Goal: Task Accomplishment & Management: Use online tool/utility

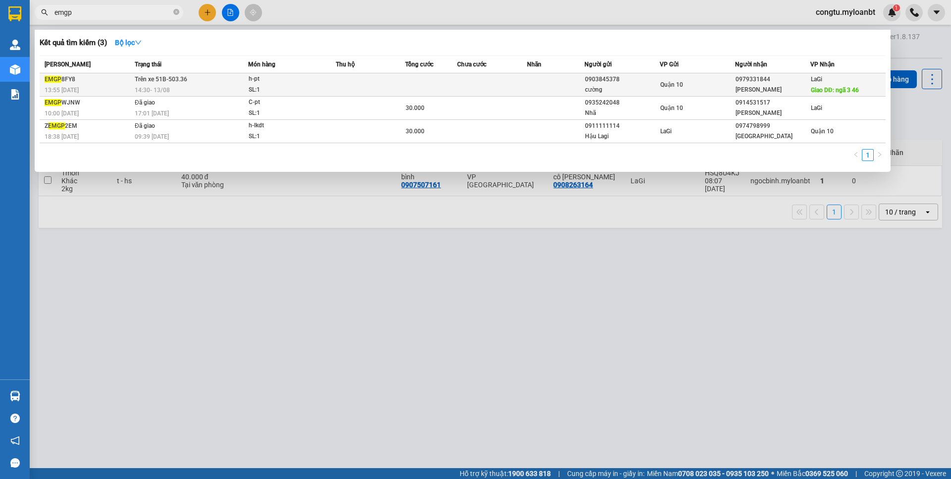
type input "emgp"
click at [548, 74] on td at bounding box center [556, 84] width 58 height 23
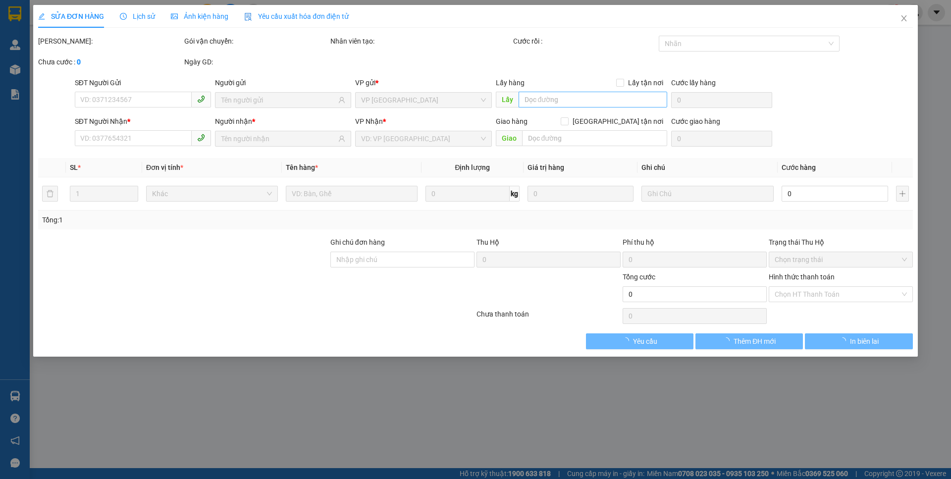
type input "0903845378"
type input "cường"
type input "0979331844"
type input "[PERSON_NAME]"
type input "ngã 3 46"
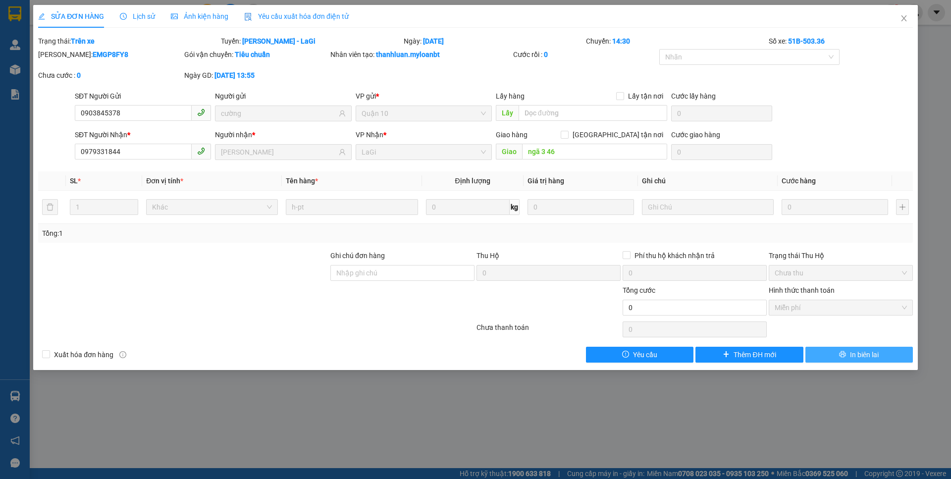
click at [863, 351] on span "In biên lai" at bounding box center [864, 354] width 29 height 11
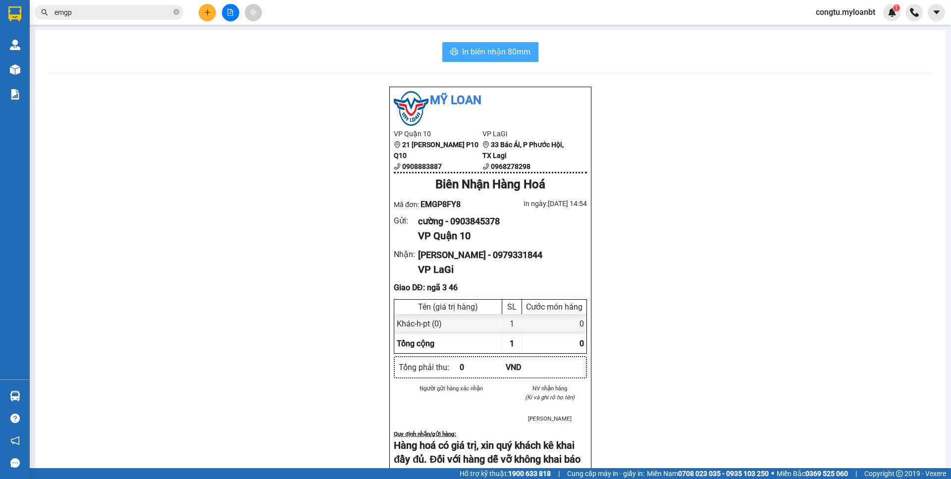
click at [497, 52] on span "In biên nhận 80mm" at bounding box center [496, 52] width 68 height 12
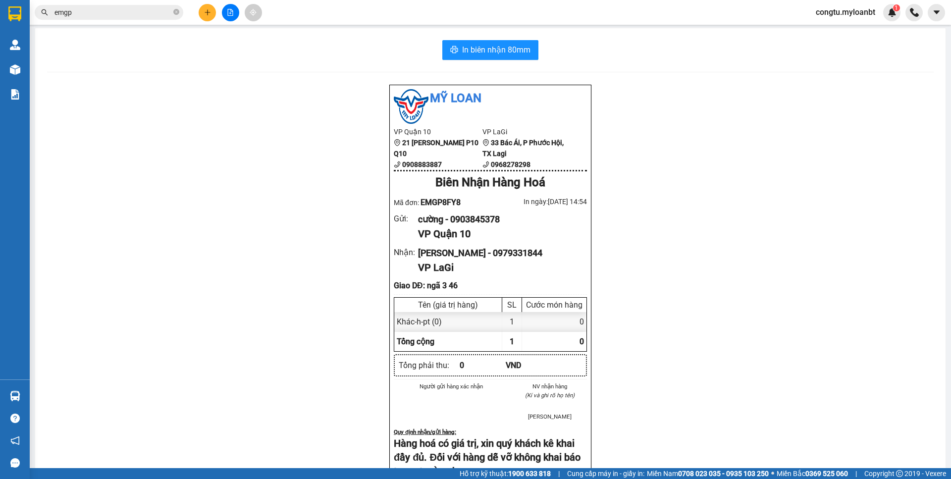
click at [138, 19] on span "emgp" at bounding box center [109, 12] width 149 height 15
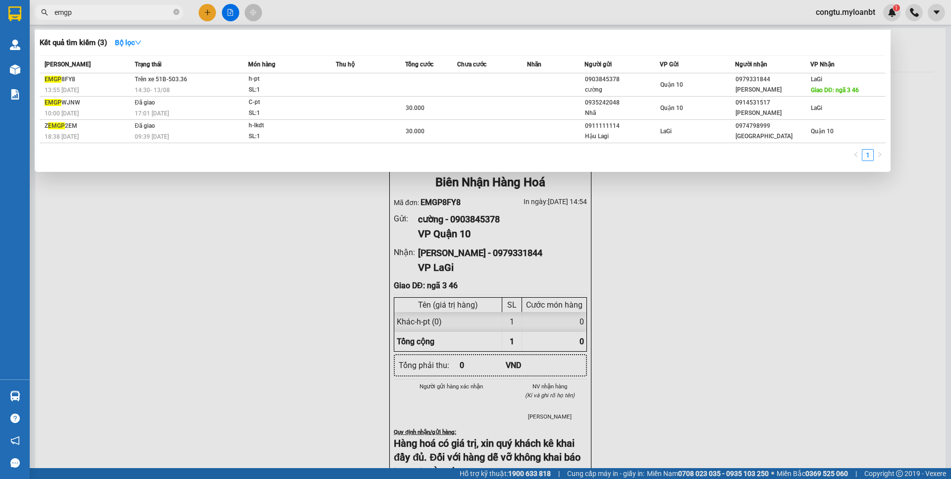
click at [141, 14] on input "emgp" at bounding box center [112, 12] width 117 height 11
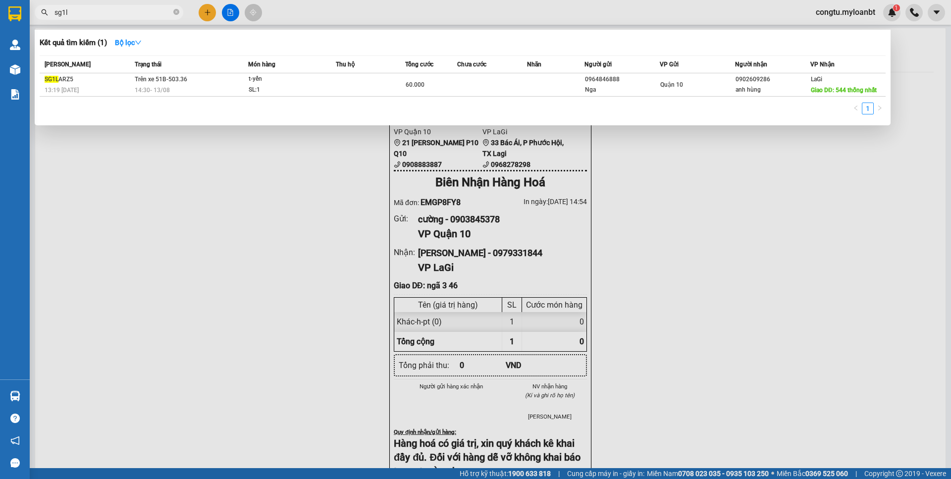
type input "sg1l"
click at [440, 97] on div "Mã ĐH Trạng thái Món hàng Thu hộ Tổng cước Chưa cước Nhãn Người gửi VP Gửi Ngườ…" at bounding box center [463, 87] width 846 height 65
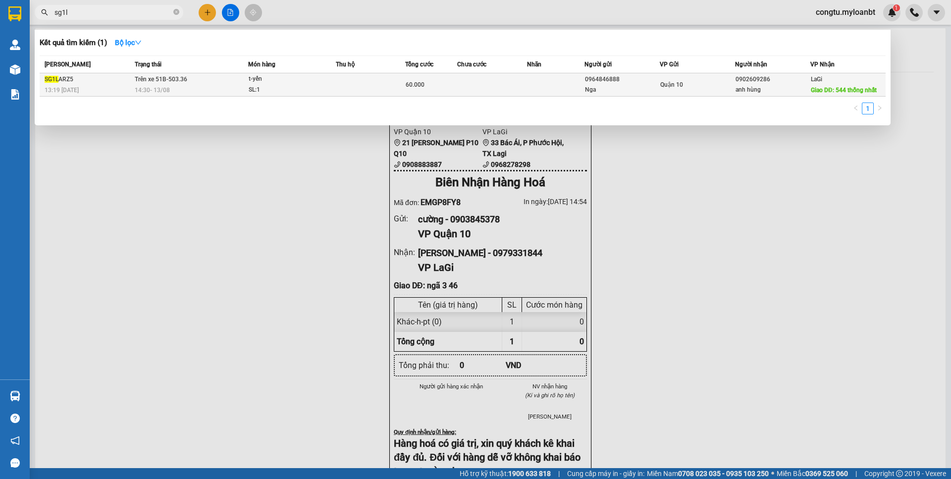
click at [446, 89] on div "60.000" at bounding box center [431, 84] width 51 height 11
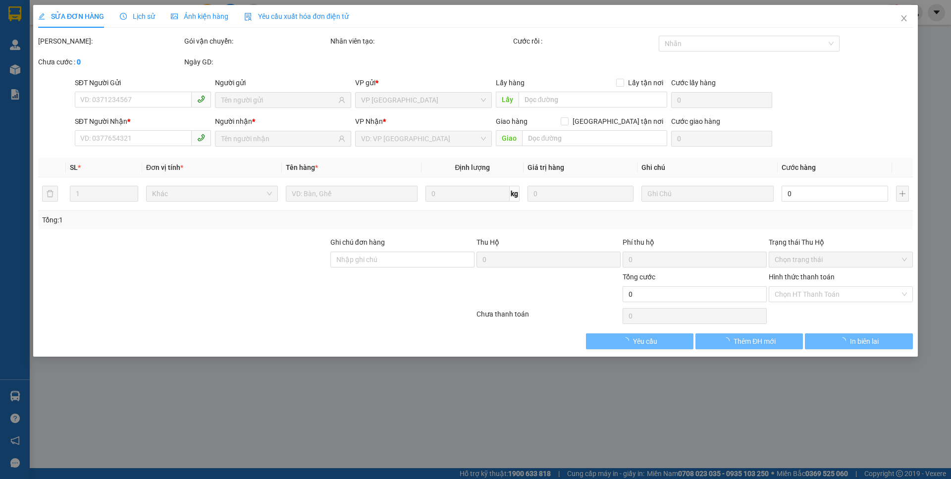
type input "0964846888"
type input "Nga"
type input "0902609286"
type input "anh hùng"
type input "544 thống nhất"
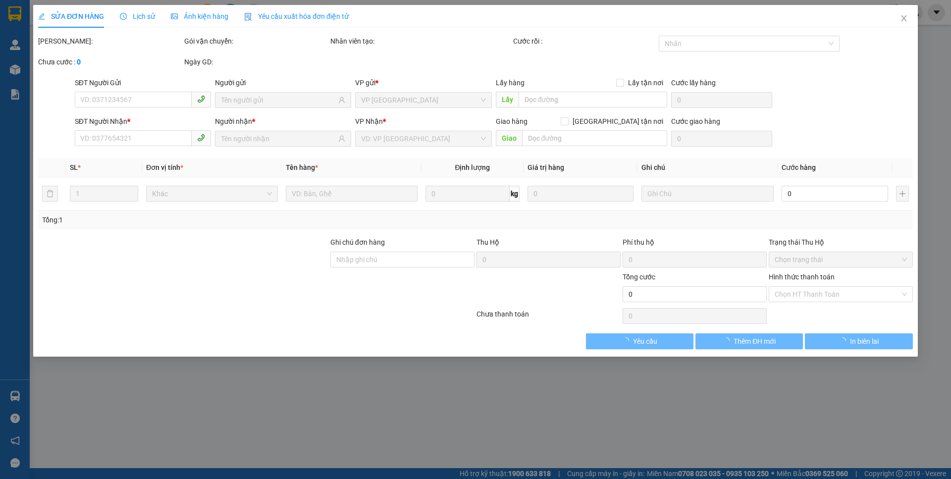
type input "60.000"
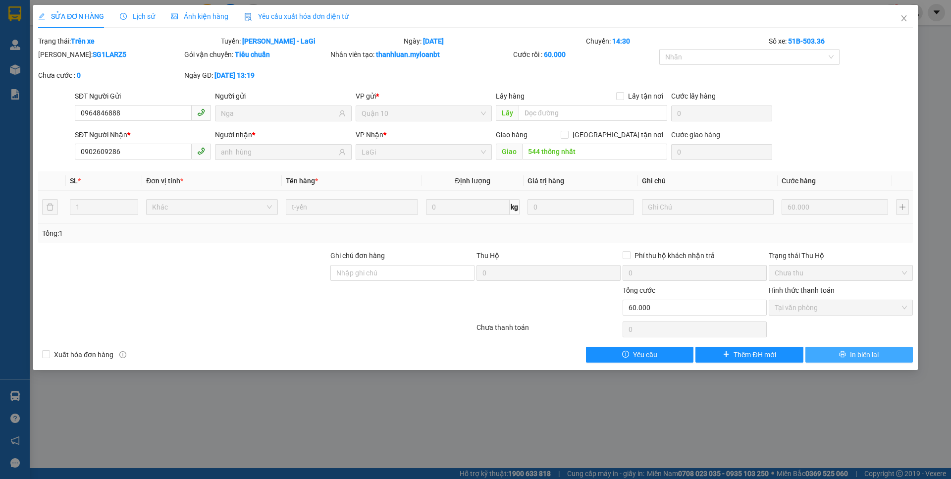
click at [860, 354] on span "In biên lai" at bounding box center [864, 354] width 29 height 11
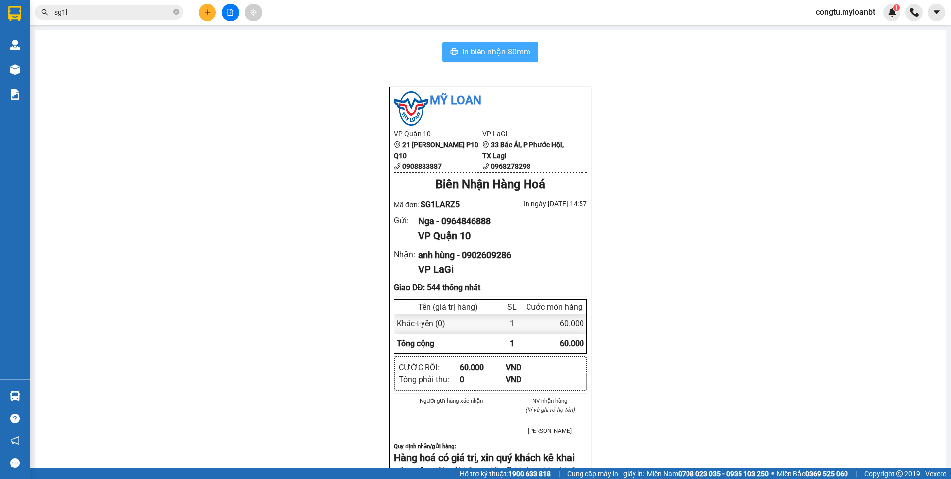
click at [489, 46] on span "In biên nhận 80mm" at bounding box center [496, 52] width 68 height 12
drag, startPoint x: 487, startPoint y: 48, endPoint x: 470, endPoint y: 70, distance: 27.9
click at [488, 48] on span "In biên nhận 80mm" at bounding box center [496, 52] width 68 height 12
drag, startPoint x: 484, startPoint y: 61, endPoint x: 484, endPoint y: 46, distance: 14.9
click at [484, 53] on div "In biên nhận 80mm Mỹ Loan VP Quận 10 21 [PERSON_NAME] P10 Q10 0908883887 VP LaG…" at bounding box center [490, 411] width 910 height 762
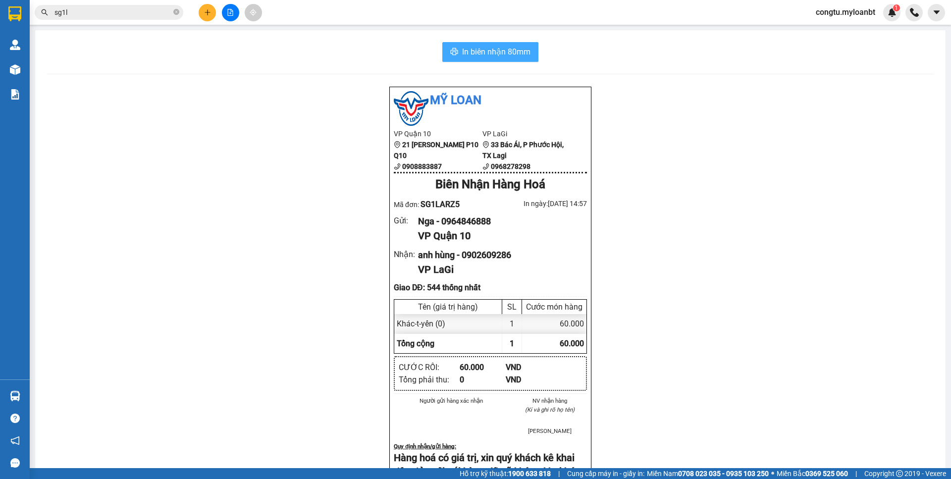
click at [471, 44] on button "In biên nhận 80mm" at bounding box center [490, 52] width 96 height 20
drag, startPoint x: 686, startPoint y: 267, endPoint x: 698, endPoint y: 248, distance: 23.4
click at [686, 267] on div "Mỹ Loan VP Quận 10 21 [PERSON_NAME] P10 Q10 0908883887 VP LaGi 33 Bác Ái, P Phư…" at bounding box center [490, 433] width 887 height 695
click at [517, 56] on span "In biên nhận 80mm" at bounding box center [496, 52] width 68 height 12
click at [206, 10] on icon "plus" at bounding box center [207, 12] width 7 height 7
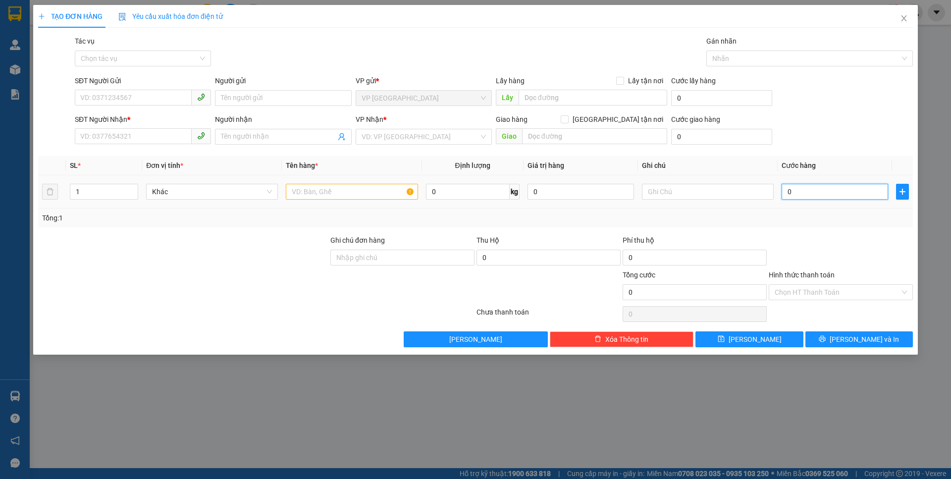
click at [897, 190] on tr "1 Khác 0 kg 0 0" at bounding box center [475, 191] width 875 height 33
click at [908, 194] on span "plus" at bounding box center [903, 192] width 12 height 8
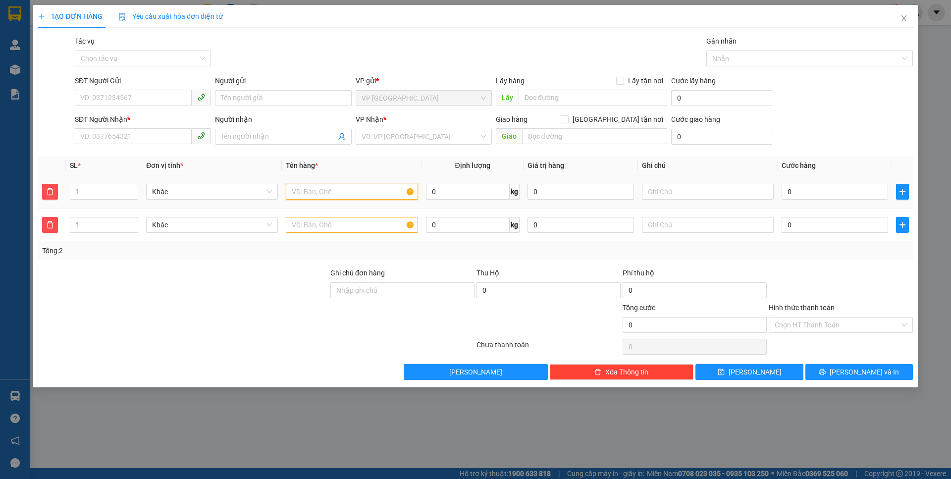
click at [326, 192] on input "text" at bounding box center [352, 192] width 132 height 16
type input "c - dây điện"
click at [342, 222] on input "text" at bounding box center [352, 225] width 132 height 16
type input "h - đồ ngề"
click at [456, 187] on input "0" at bounding box center [468, 192] width 84 height 16
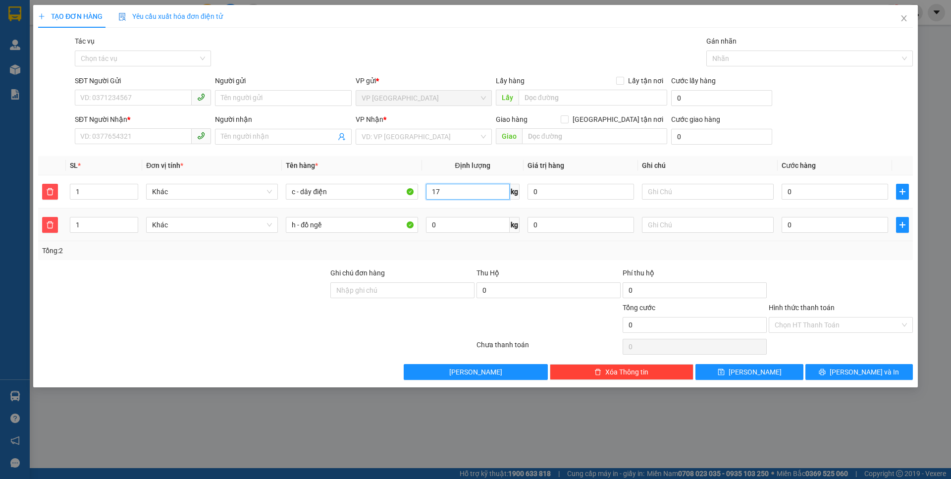
type input "17"
click at [452, 234] on td "0 kg" at bounding box center [473, 225] width 102 height 33
click at [454, 230] on input "0" at bounding box center [468, 225] width 84 height 16
click at [454, 228] on input "0" at bounding box center [468, 225] width 84 height 16
type input "8"
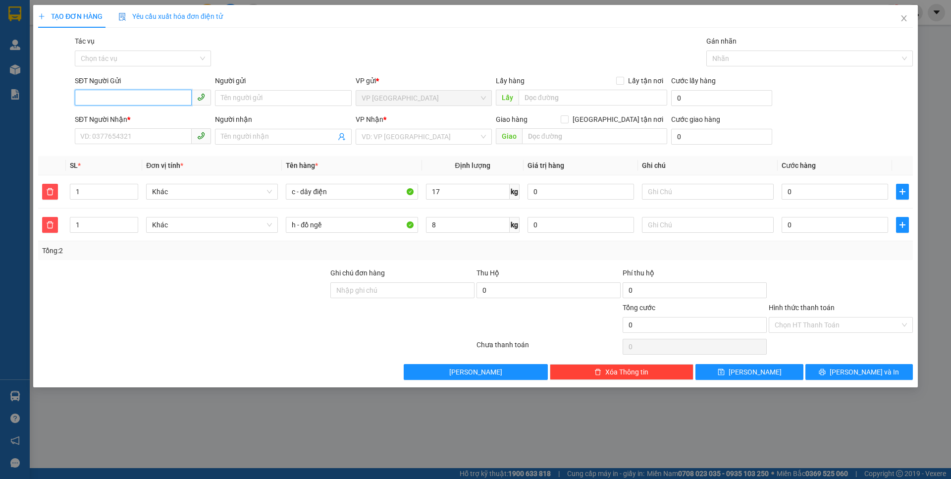
click at [167, 96] on input "SĐT Người Gửi" at bounding box center [133, 98] width 117 height 16
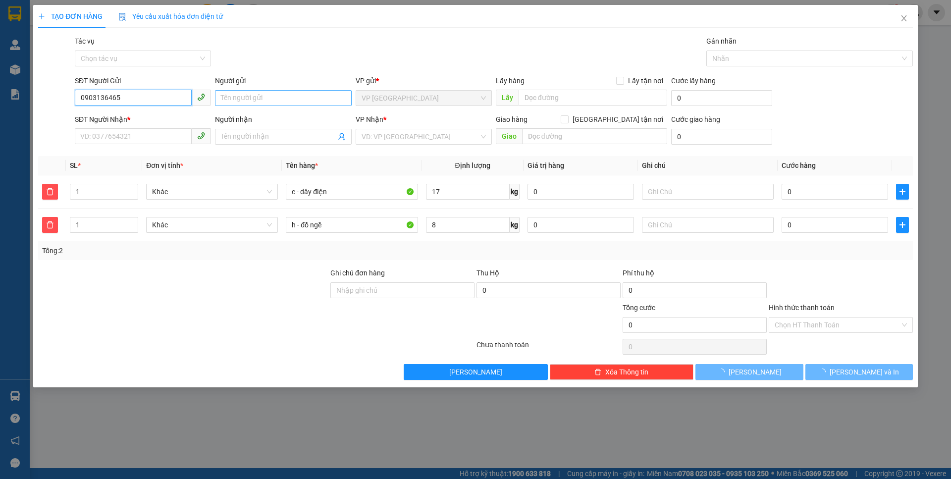
type input "0903136465"
click at [255, 94] on input "Người gửi" at bounding box center [283, 98] width 136 height 16
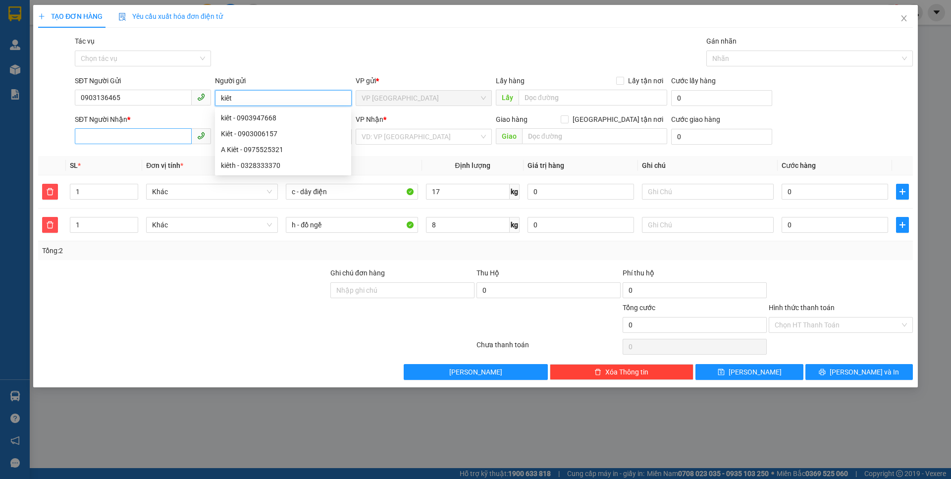
type input "kiêt"
click at [137, 139] on input "SĐT Người Nhận *" at bounding box center [133, 136] width 117 height 16
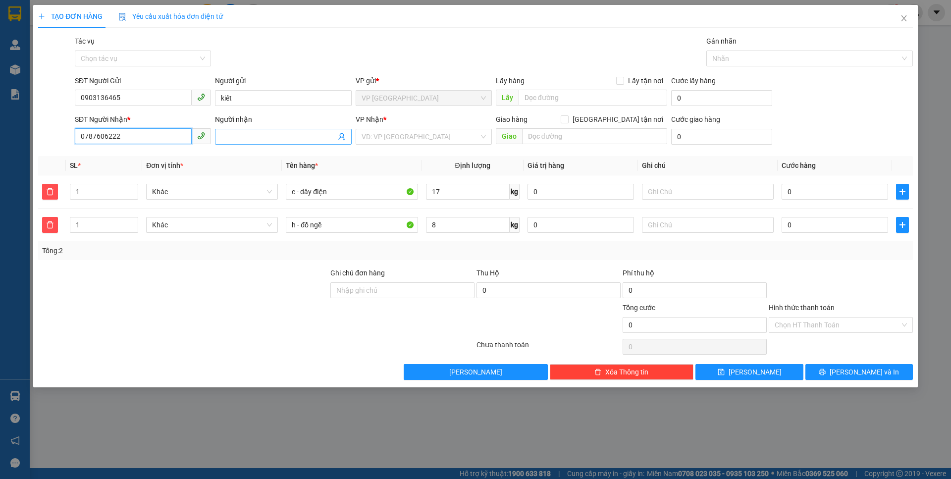
type input "0787606222"
click at [237, 141] on input "Người nhận" at bounding box center [278, 136] width 114 height 11
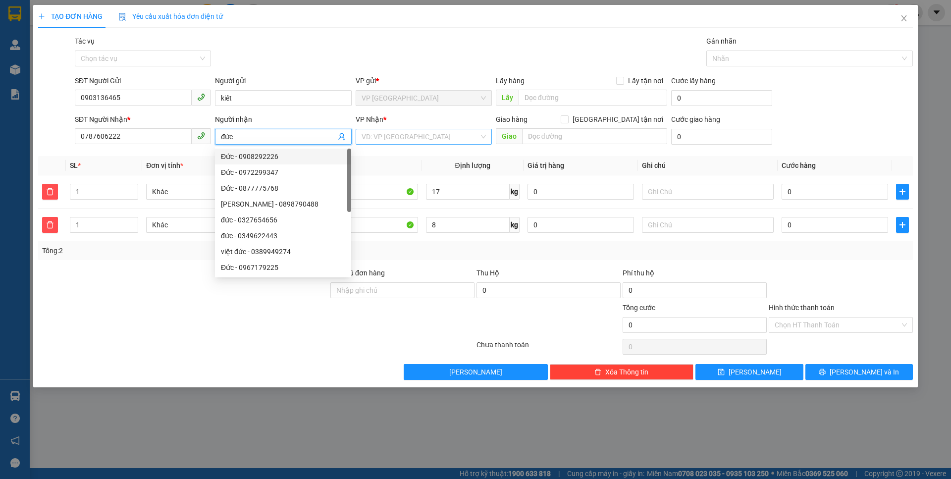
type input "đức"
click at [396, 142] on input "search" at bounding box center [420, 136] width 117 height 15
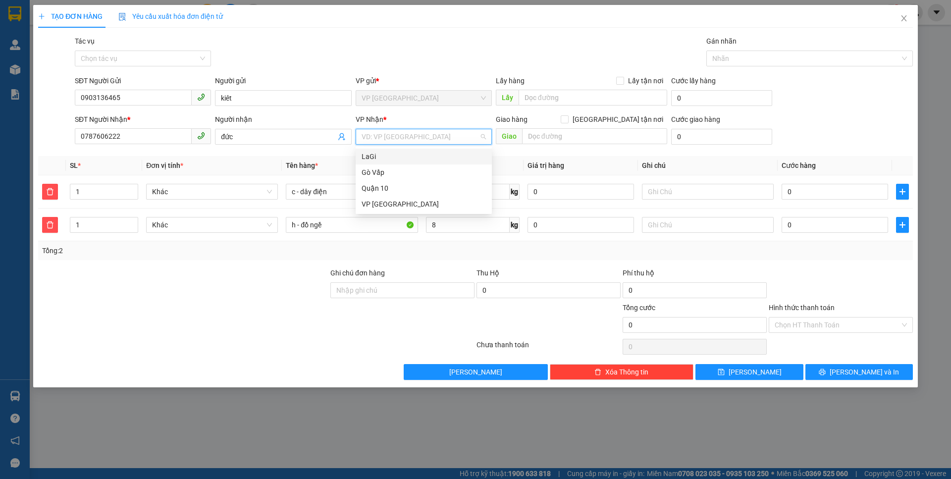
click at [406, 159] on div "LaGi" at bounding box center [424, 156] width 124 height 11
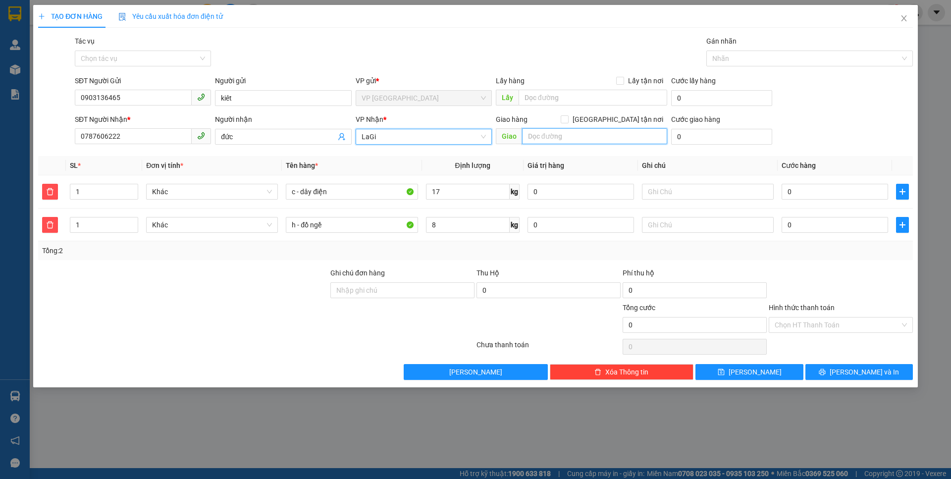
drag, startPoint x: 547, startPoint y: 130, endPoint x: 604, endPoint y: 132, distance: 57.0
click at [550, 130] on input "text" at bounding box center [594, 136] width 145 height 16
click at [568, 121] on input "[GEOGRAPHIC_DATA] tận nơi" at bounding box center [564, 118] width 7 height 7
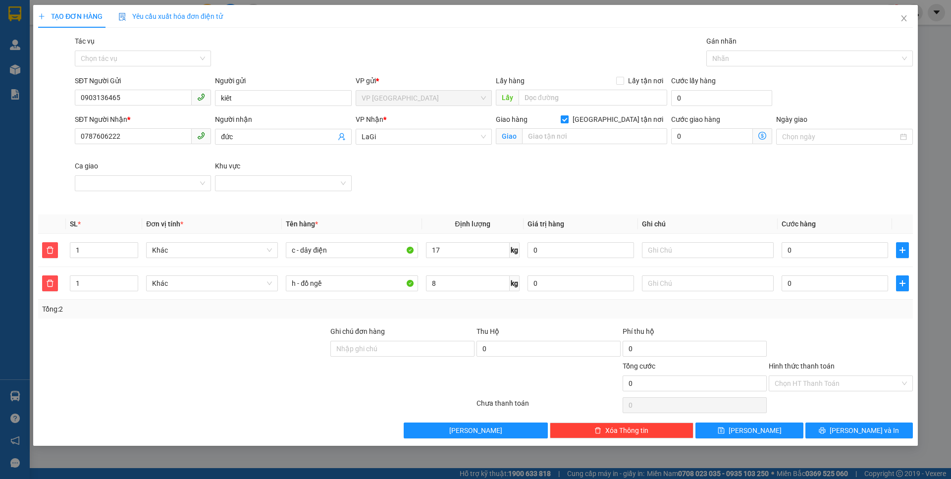
click at [618, 123] on label "[GEOGRAPHIC_DATA] tận nơi" at bounding box center [614, 119] width 107 height 11
click at [568, 122] on input "[GEOGRAPHIC_DATA] tận nơi" at bounding box center [564, 118] width 7 height 7
checkbox input "false"
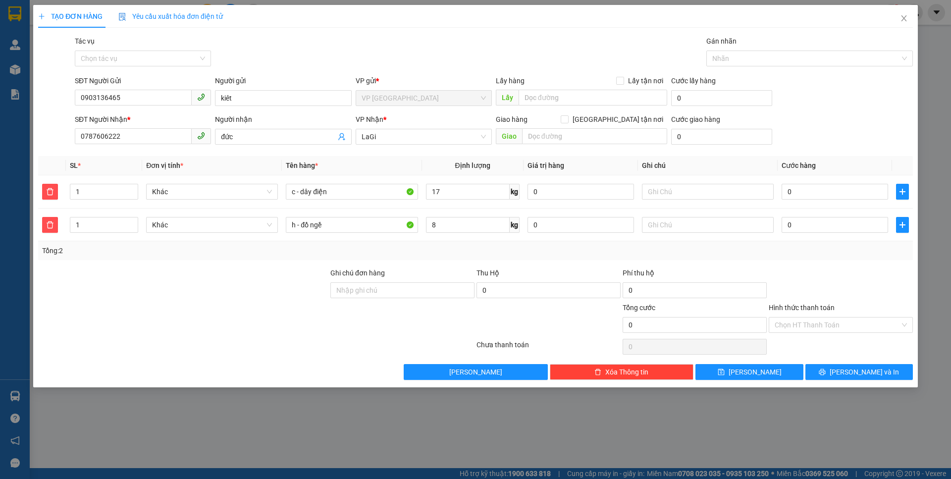
click at [600, 147] on div "Giao hàng [GEOGRAPHIC_DATA] tận nơi [GEOGRAPHIC_DATA]" at bounding box center [581, 131] width 171 height 35
click at [598, 140] on input "text" at bounding box center [594, 136] width 145 height 16
type input "cx hàm tân"
click at [827, 95] on div "SĐT Người Gửi 0903136465 Người gửi kiêt VP gửi * VP [GEOGRAPHIC_DATA] Lấy hàng …" at bounding box center [494, 92] width 842 height 35
drag, startPoint x: 826, startPoint y: 116, endPoint x: 820, endPoint y: 113, distance: 6.4
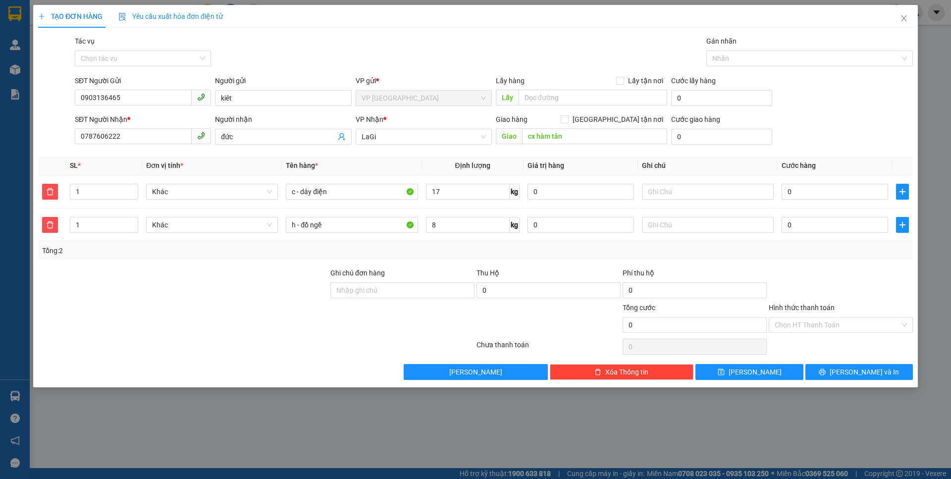
click at [829, 109] on form "SĐT Người Gửi 0903136465 Người gửi kiêt VP gửi * VP Thủ Đức Lấy hàng Lấy tận nơ…" at bounding box center [475, 111] width 875 height 73
click at [807, 192] on input "0" at bounding box center [835, 192] width 107 height 16
click at [818, 144] on div "SĐT Người Nhận * 0787606222 Người nhận đức VP Nhận * LaGi Giao hàng Giao tận nơ…" at bounding box center [494, 131] width 842 height 35
click at [812, 190] on input "0" at bounding box center [835, 192] width 107 height 16
click at [46, 190] on icon "delete" at bounding box center [50, 192] width 8 height 8
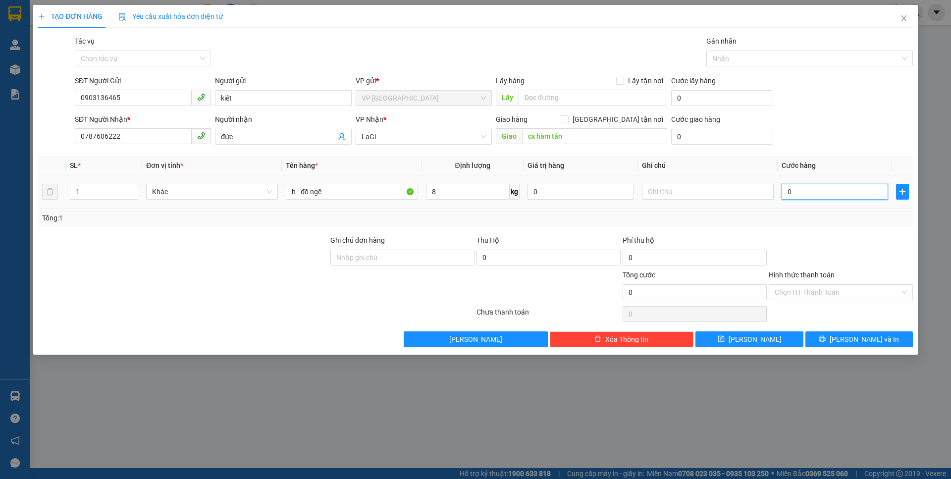
click at [804, 193] on input "0" at bounding box center [835, 192] width 107 height 16
type input "7"
type input "70"
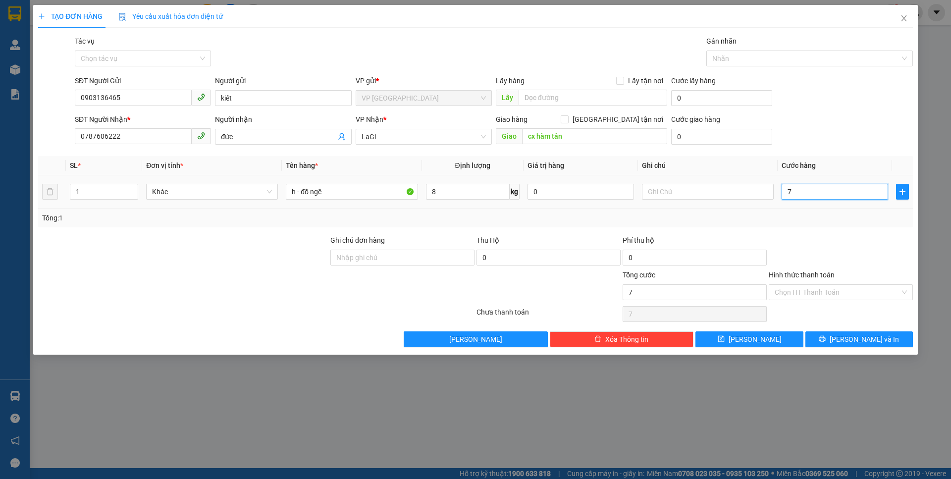
type input "70"
type input "70.000"
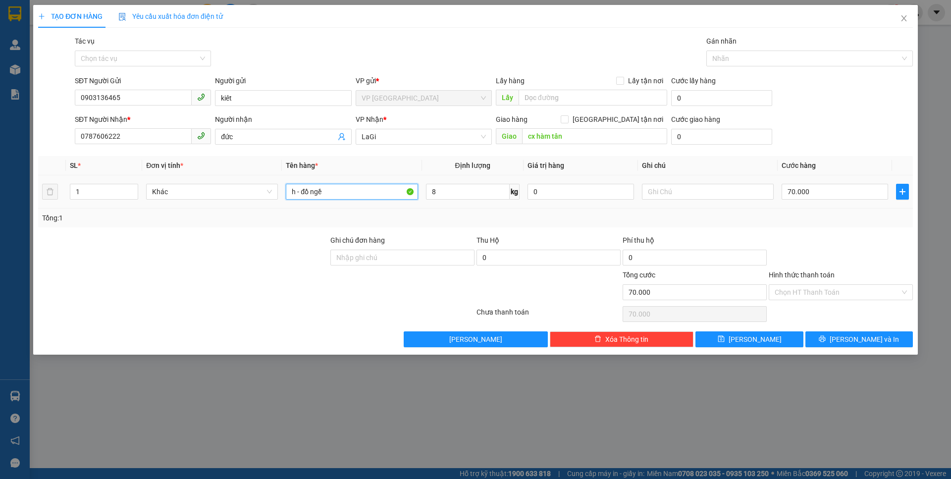
click at [365, 191] on input "h - đồ ngề" at bounding box center [352, 192] width 132 height 16
drag, startPoint x: 335, startPoint y: 189, endPoint x: 365, endPoint y: 191, distance: 29.8
click at [339, 188] on input "h - đồ ngề, c dây điện" at bounding box center [352, 192] width 132 height 16
type input "h - đồ ngề, c - dây điện"
click at [807, 119] on div "SĐT Người Nhận * 0787606222 Người nhận đức VP Nhận * LaGi Giao hàng Giao tận nơ…" at bounding box center [494, 131] width 842 height 35
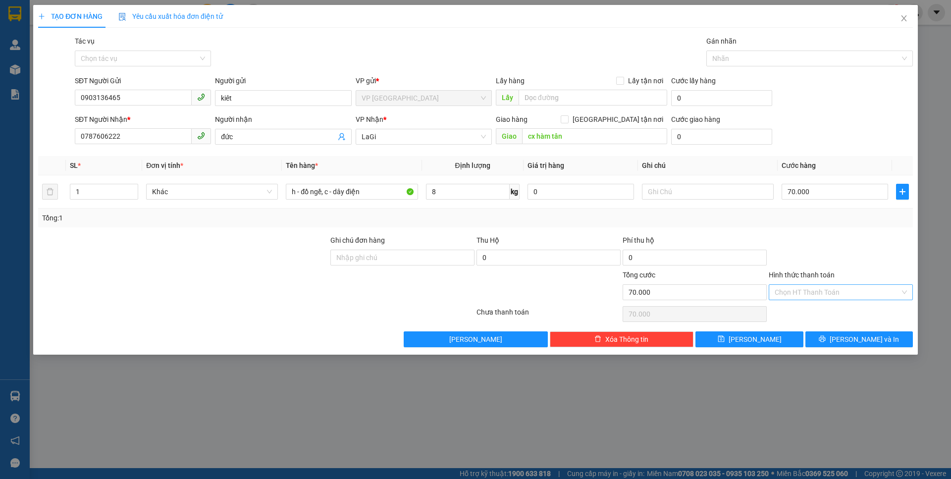
click at [856, 293] on input "Hình thức thanh toán" at bounding box center [837, 292] width 125 height 15
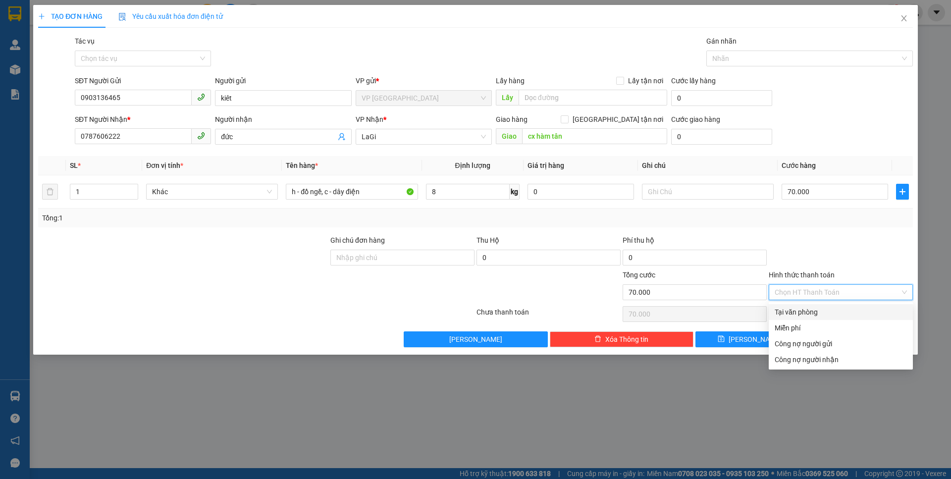
click at [849, 310] on div "Tại văn phòng" at bounding box center [841, 312] width 132 height 11
type input "0"
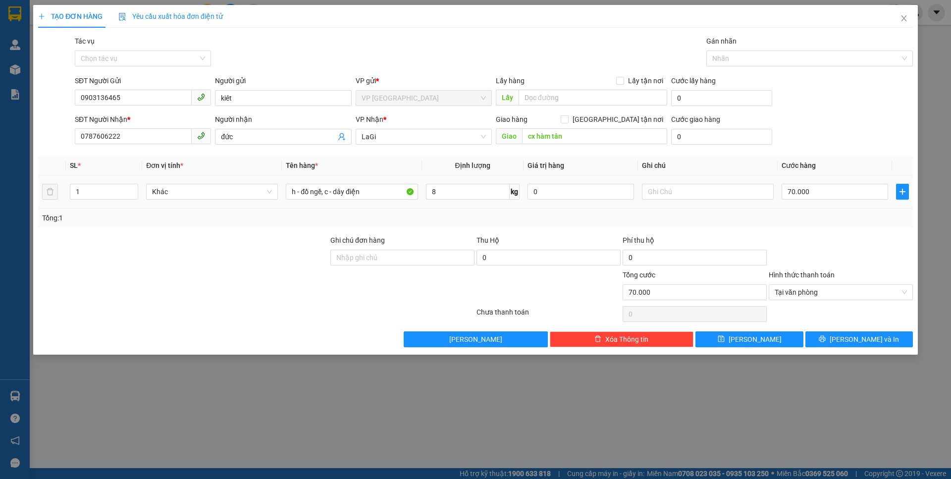
click at [850, 208] on td "70.000" at bounding box center [835, 191] width 114 height 33
click at [882, 343] on button "[PERSON_NAME] và In" at bounding box center [858, 339] width 107 height 16
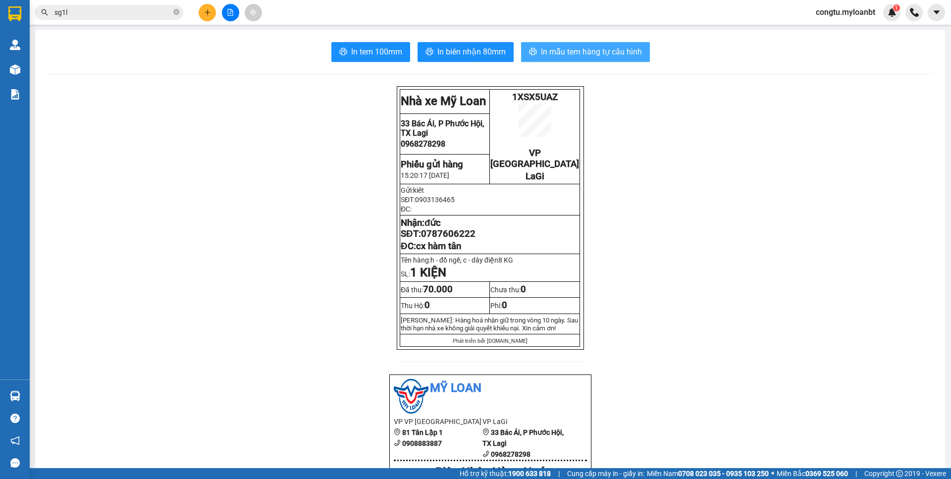
click at [562, 45] on button "In mẫu tem hàng tự cấu hình" at bounding box center [585, 52] width 129 height 20
drag, startPoint x: 587, startPoint y: 35, endPoint x: 595, endPoint y: 51, distance: 17.3
click at [595, 51] on span "In mẫu tem hàng tự cấu hình" at bounding box center [591, 52] width 101 height 12
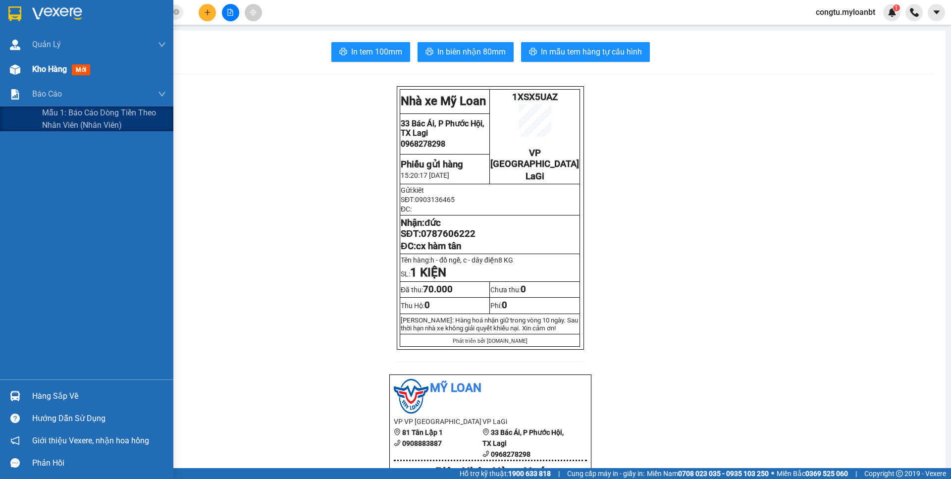
drag, startPoint x: 42, startPoint y: 82, endPoint x: 47, endPoint y: 75, distance: 8.5
click at [44, 80] on div "Quản [PERSON_NAME] lý giao nhận mới Kho hàng mới Báo cáo Mẫu 1: Báo cáo dòng ti…" at bounding box center [86, 205] width 173 height 347
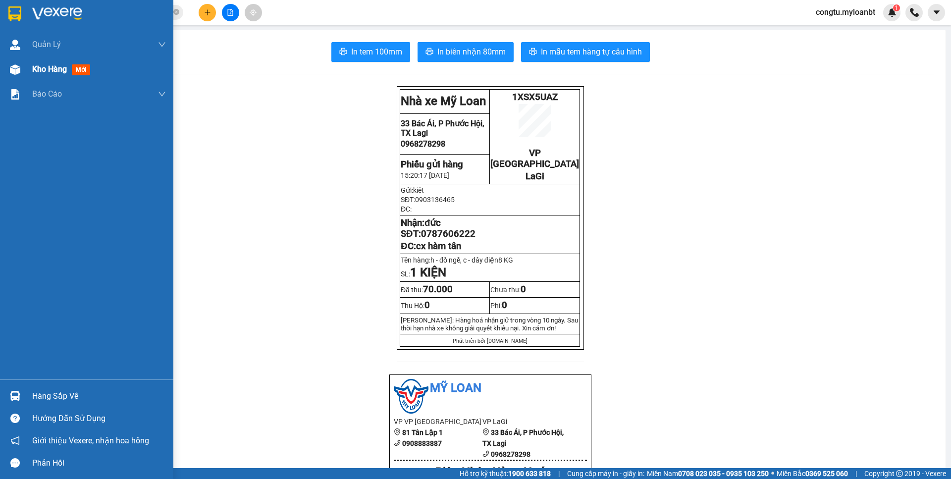
click at [47, 75] on div "Kho hàng mới" at bounding box center [63, 69] width 62 height 12
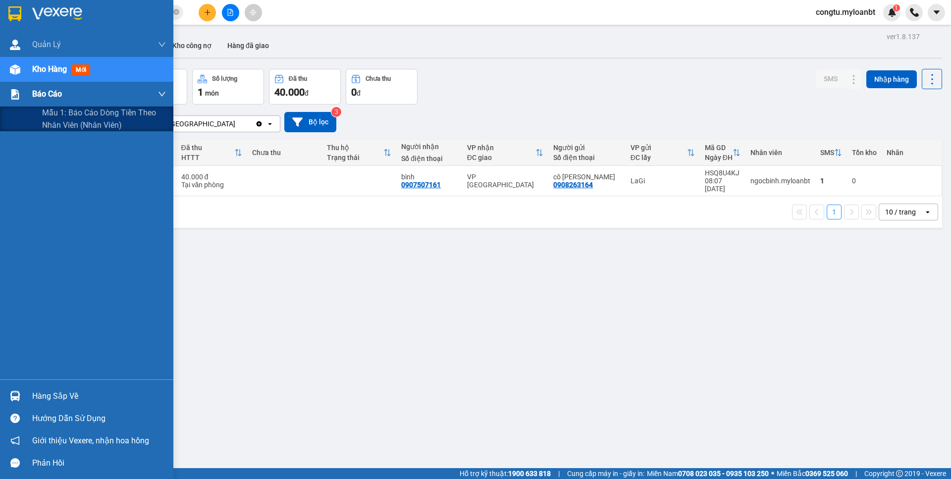
click at [35, 106] on div "Báo cáo" at bounding box center [99, 94] width 134 height 25
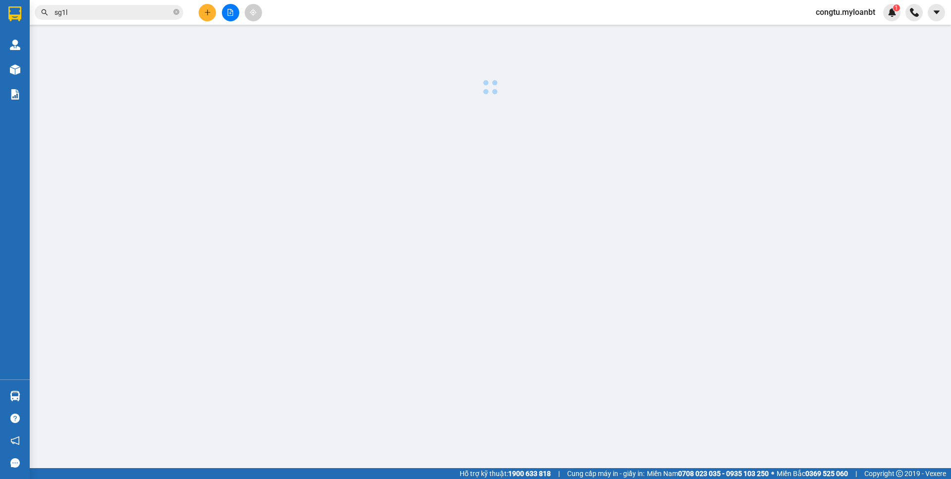
click at [586, 59] on div at bounding box center [490, 64] width 911 height 68
click at [176, 10] on icon "close-circle" at bounding box center [176, 12] width 6 height 6
click at [208, 15] on icon "plus" at bounding box center [207, 12] width 7 height 7
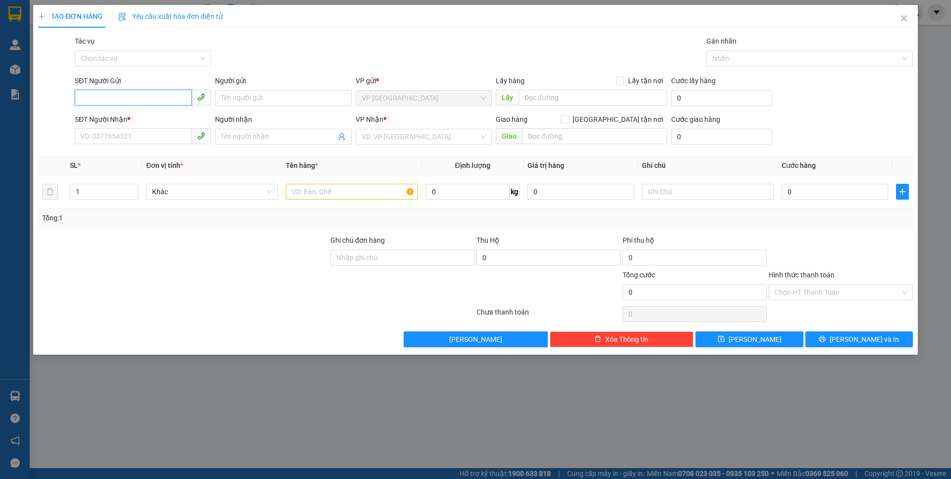
click at [129, 94] on input "SĐT Người Gửi" at bounding box center [133, 98] width 117 height 16
click at [136, 104] on input "SĐT Người Gửi" at bounding box center [133, 98] width 117 height 16
click at [528, 20] on div "TẠO ĐƠN HÀNG Yêu cầu xuất hóa đơn điện tử" at bounding box center [475, 16] width 875 height 23
click at [163, 102] on input "SĐT Người Gửi" at bounding box center [133, 98] width 117 height 16
type input "0979754107"
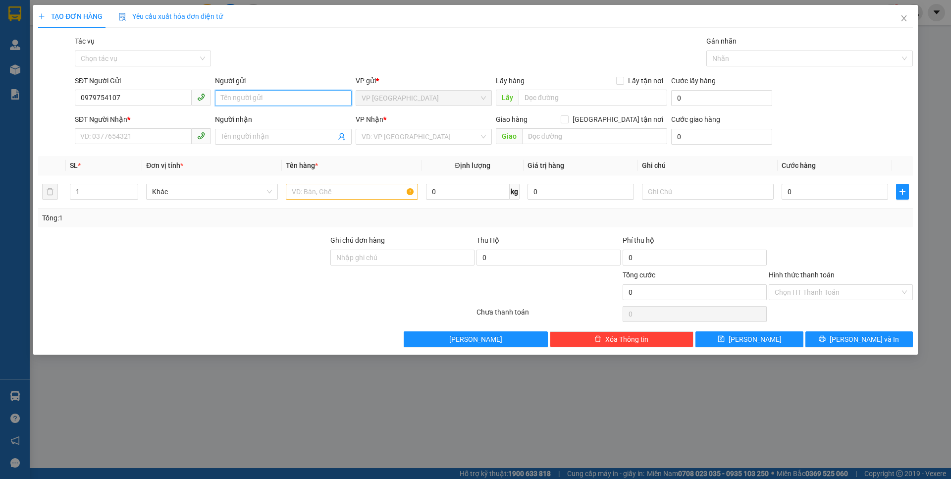
click at [290, 101] on input "Người gửi" at bounding box center [283, 98] width 136 height 16
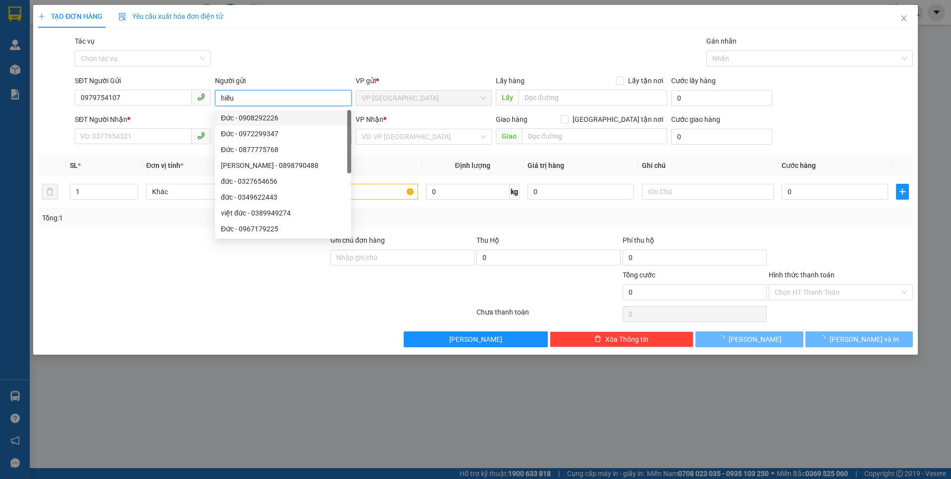
type input "hiếu"
click at [148, 125] on div "SĐT Người Nhận *" at bounding box center [143, 121] width 136 height 15
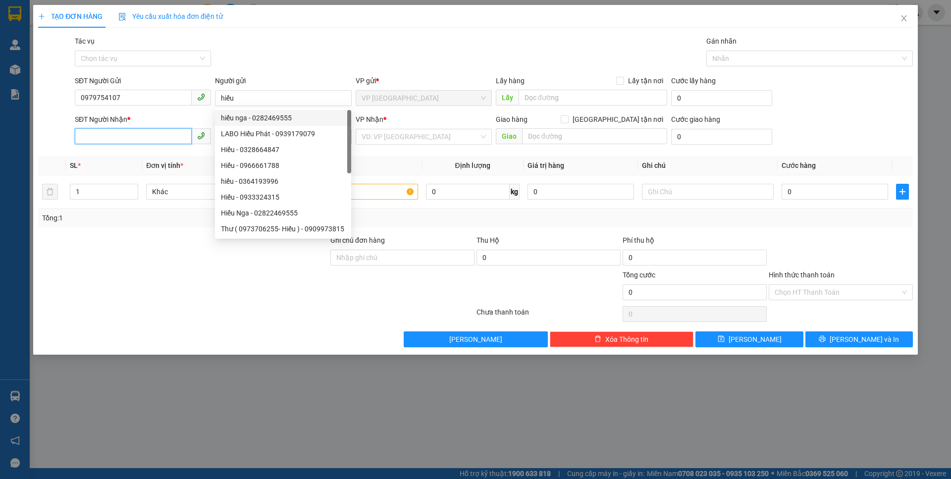
click at [142, 135] on input "SĐT Người Nhận *" at bounding box center [133, 136] width 117 height 16
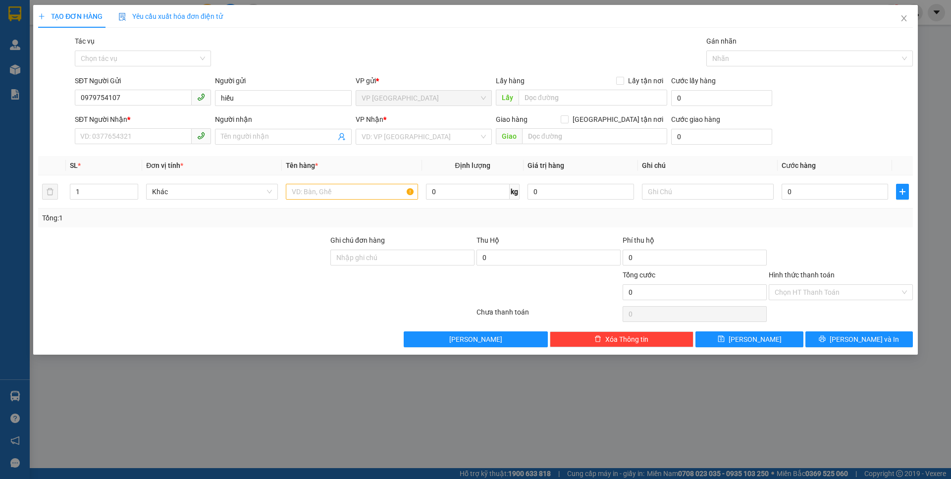
click at [321, 76] on div "Người gửi" at bounding box center [283, 80] width 136 height 11
click at [321, 90] on input "hiếu" at bounding box center [283, 98] width 136 height 16
click at [172, 136] on input "SĐT Người Nhận *" at bounding box center [133, 136] width 117 height 16
type input "0988727471"
click at [302, 133] on input "Người nhận" at bounding box center [278, 136] width 114 height 11
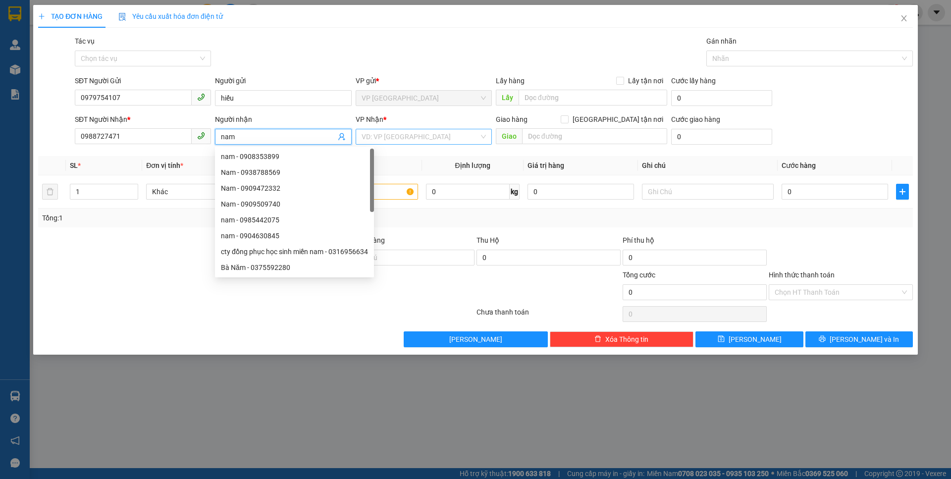
type input "nam"
click at [415, 133] on input "search" at bounding box center [420, 136] width 117 height 15
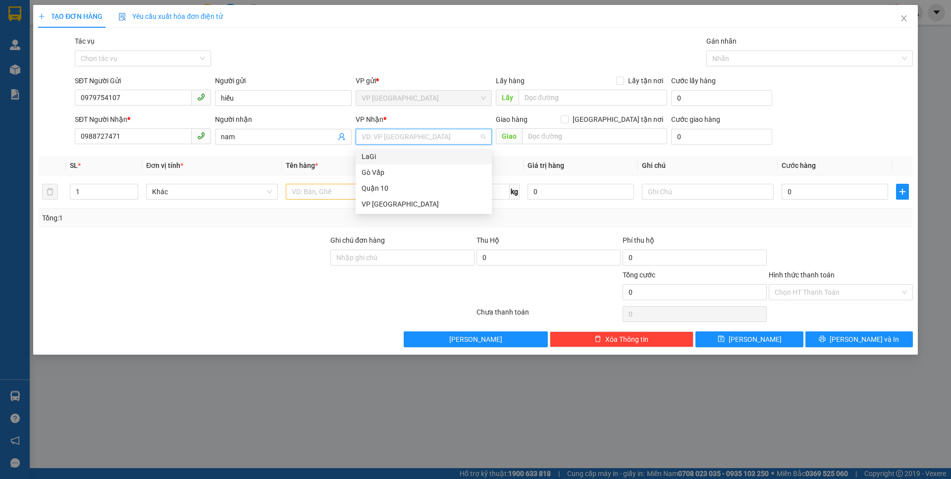
click at [420, 159] on div "LaGi" at bounding box center [424, 156] width 124 height 11
click at [361, 182] on div at bounding box center [352, 192] width 132 height 20
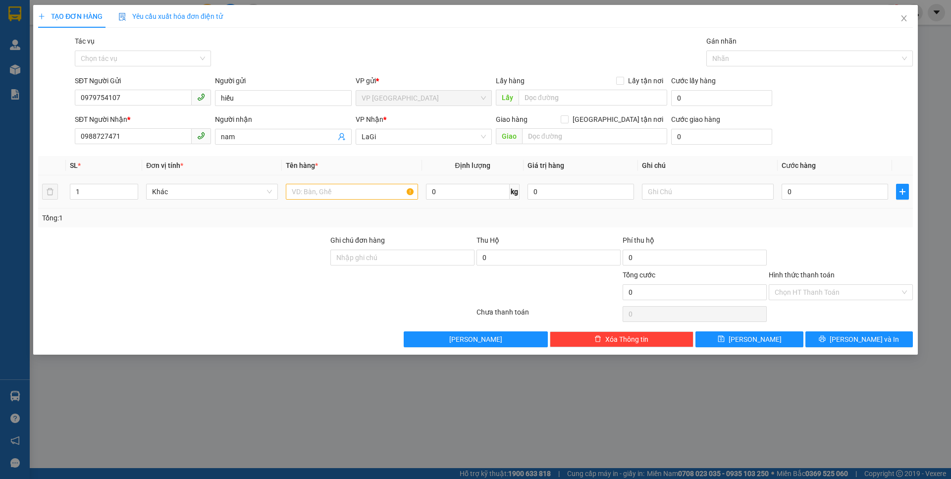
click at [362, 184] on div at bounding box center [352, 192] width 132 height 20
click at [362, 187] on input "text" at bounding box center [352, 192] width 132 height 16
type input "t - cá cảnh"
click at [462, 193] on input "0" at bounding box center [468, 192] width 84 height 16
type input "11"
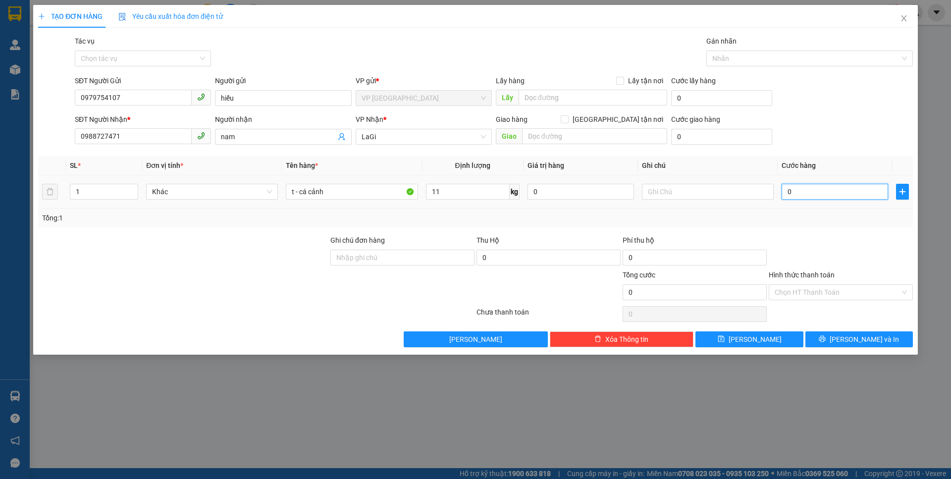
click at [798, 190] on input "0" at bounding box center [835, 192] width 107 height 16
type input "6"
type input "60"
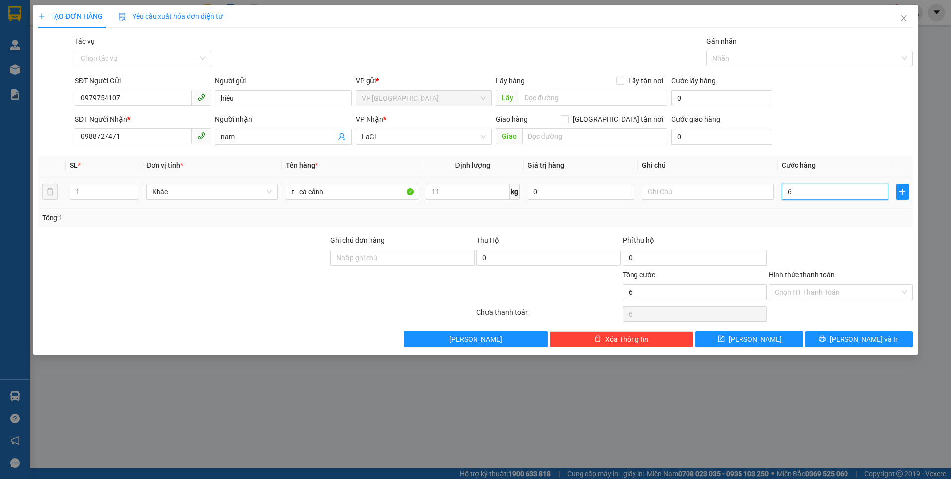
type input "60"
click at [758, 229] on div "Transit Pickup Surcharge Ids Transit Deliver Surcharge Ids Transit Deliver Surc…" at bounding box center [475, 192] width 875 height 312
type input "60.000"
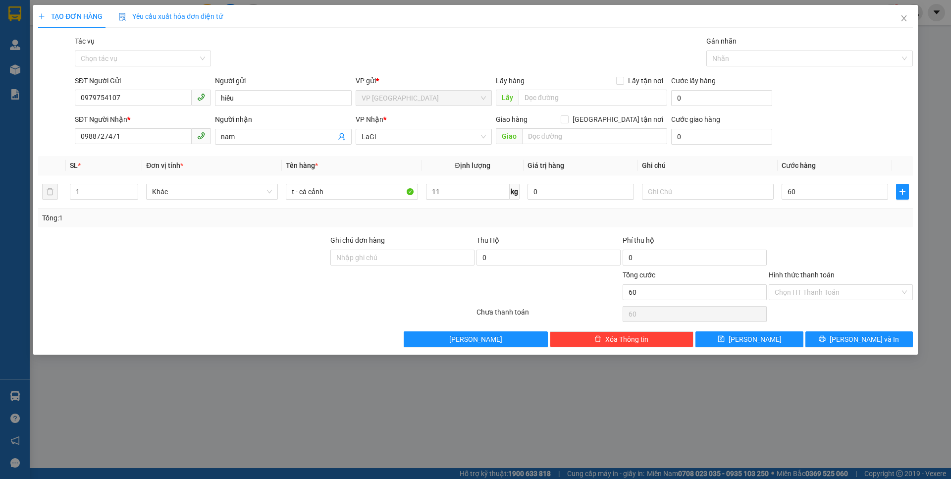
type input "60.000"
click at [560, 255] on input "0" at bounding box center [549, 258] width 144 height 16
type input "1.400.000"
click at [851, 263] on div at bounding box center [841, 252] width 146 height 35
click at [836, 325] on div "Transit Pickup Surcharge Ids Transit Deliver Surcharge Ids Transit Deliver Surc…" at bounding box center [475, 192] width 875 height 312
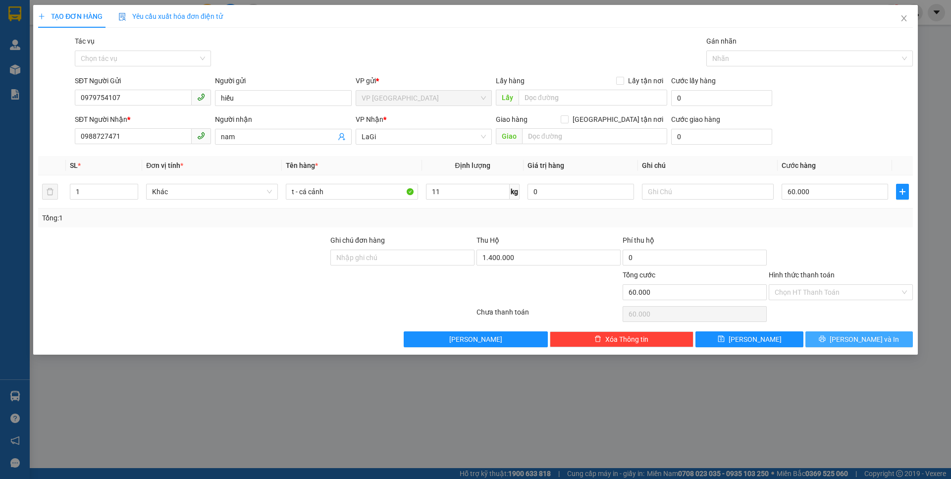
drag, startPoint x: 841, startPoint y: 334, endPoint x: 834, endPoint y: 337, distance: 8.0
click at [841, 334] on button "[PERSON_NAME] và In" at bounding box center [858, 339] width 107 height 16
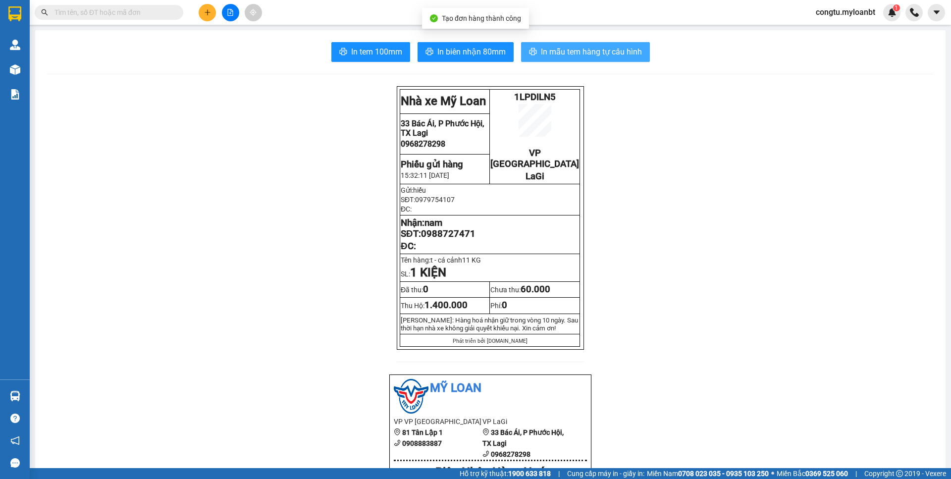
click at [622, 58] on button "In mẫu tem hàng tự cấu hình" at bounding box center [585, 52] width 129 height 20
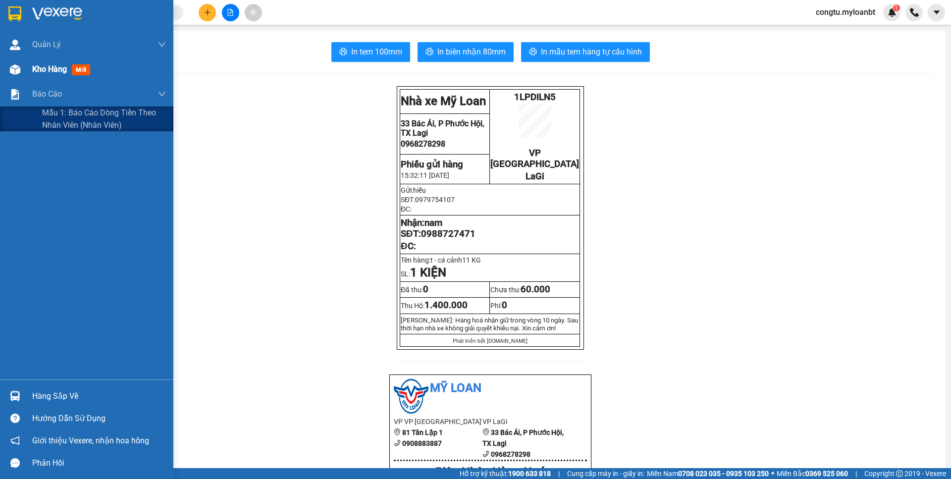
click at [40, 70] on span "Kho hàng" at bounding box center [49, 68] width 35 height 9
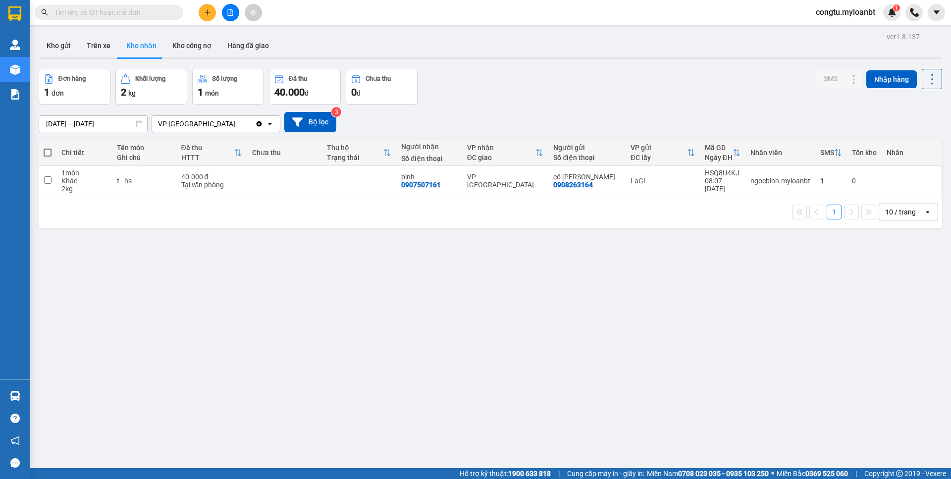
click at [596, 86] on div "Đơn hàng 1 đơn Khối lượng 2 kg Số lượng 1 món Đã thu 40.000 đ Chưa thu 0 đ SMS …" at bounding box center [491, 87] width 904 height 36
click at [64, 52] on button "Kho gửi" at bounding box center [59, 46] width 40 height 24
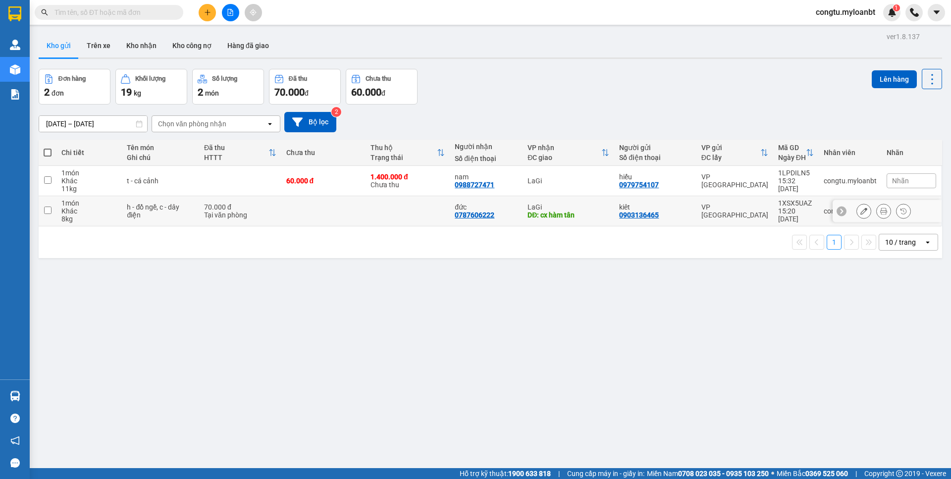
click at [405, 213] on td at bounding box center [408, 211] width 84 height 30
checkbox input "true"
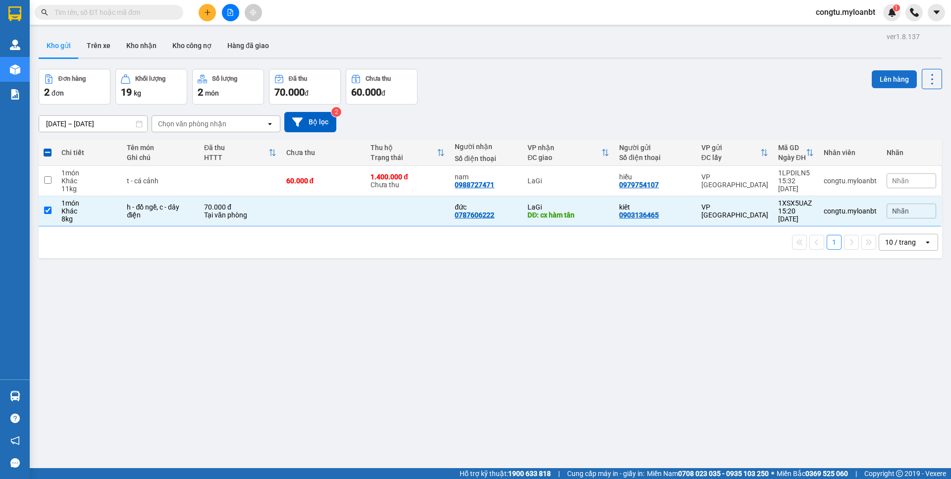
click at [875, 80] on button "Lên hàng" at bounding box center [894, 79] width 45 height 18
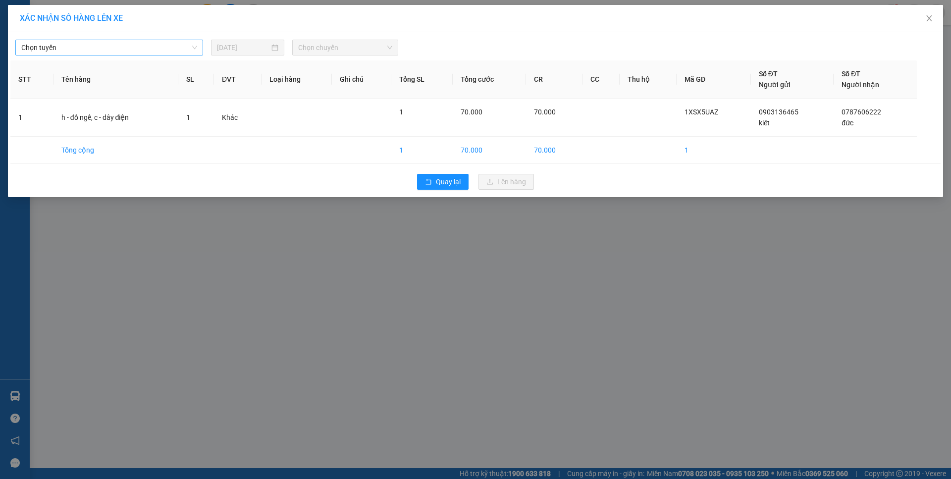
click at [152, 48] on span "Chọn tuyến" at bounding box center [109, 47] width 176 height 15
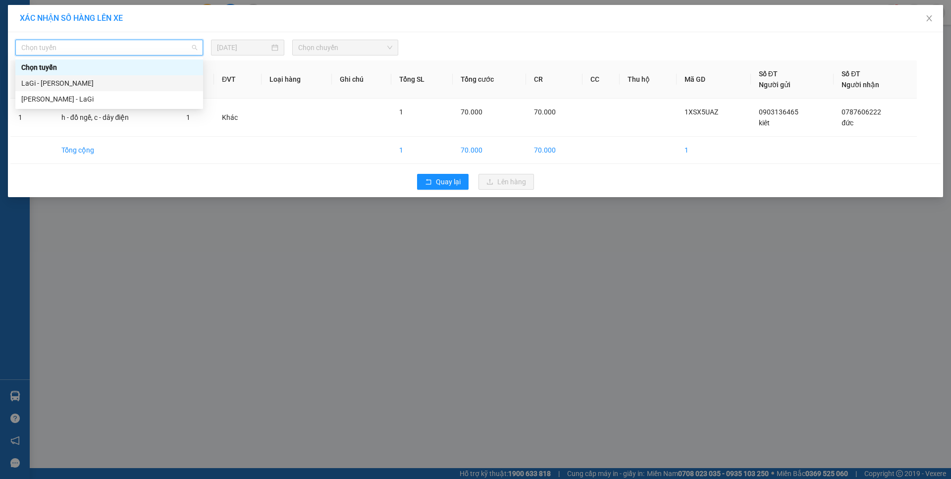
click at [105, 90] on div "LaGi - [PERSON_NAME]" at bounding box center [109, 83] width 188 height 16
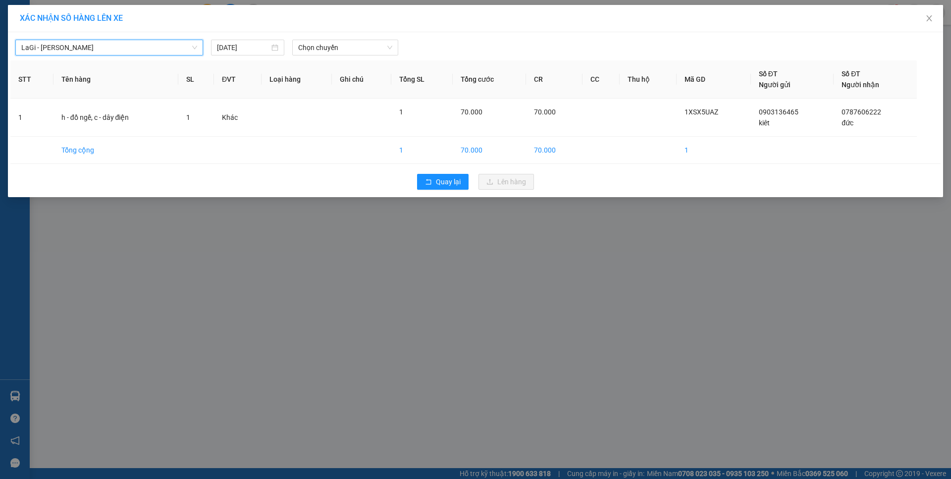
click at [123, 49] on span "LaGi - [PERSON_NAME]" at bounding box center [109, 47] width 176 height 15
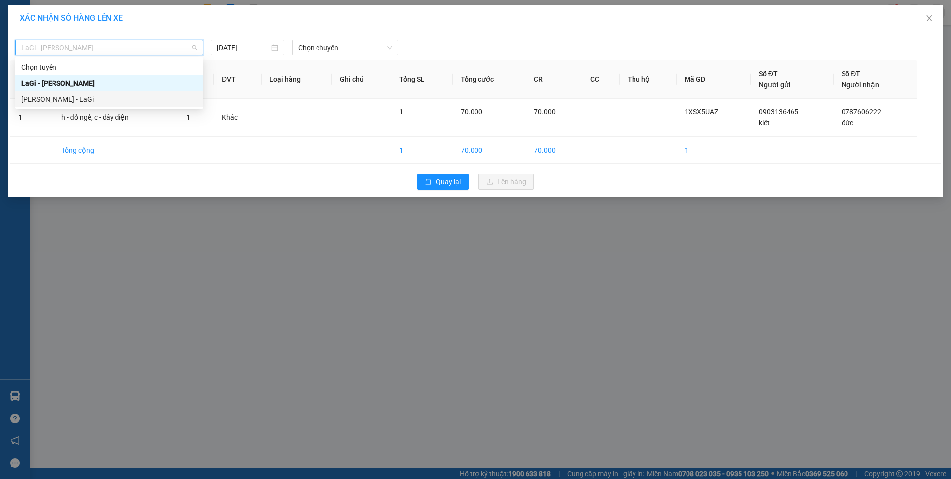
click at [104, 98] on div "[PERSON_NAME] - LaGi" at bounding box center [109, 99] width 176 height 11
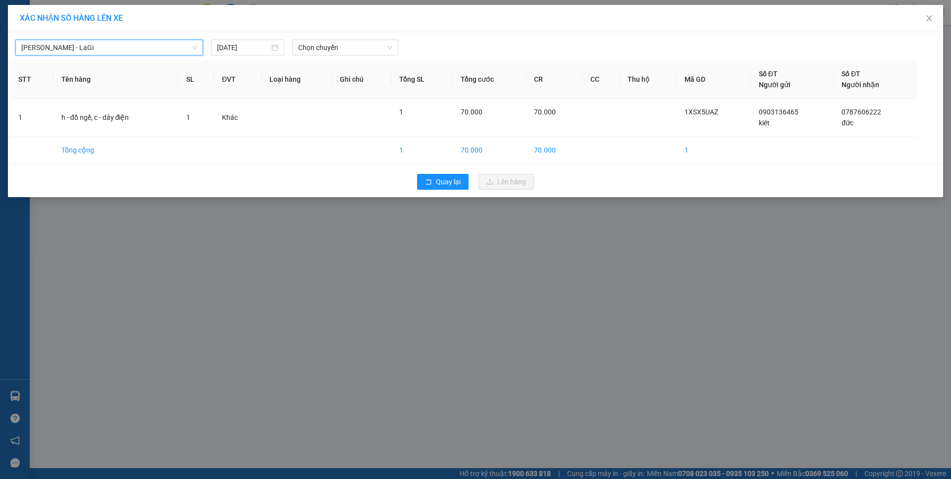
click at [367, 57] on div "[GEOGRAPHIC_DATA] - LaGi [PERSON_NAME] - LaGi [DATE] Chọn chuyến STT Tên hàng S…" at bounding box center [475, 114] width 935 height 165
click at [365, 49] on span "Chọn chuyến" at bounding box center [345, 47] width 94 height 15
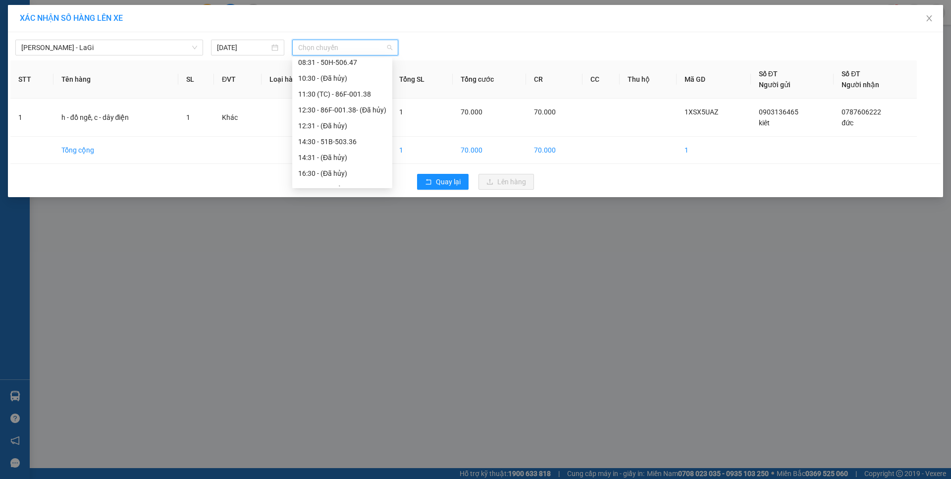
scroll to position [53, 0]
click at [332, 142] on div "14:30 - 51B-503.36" at bounding box center [342, 140] width 88 height 11
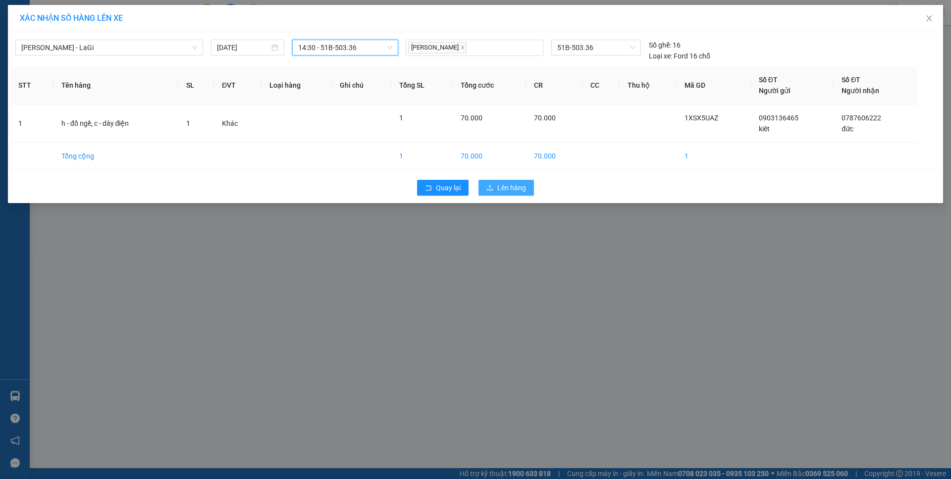
click at [505, 193] on span "Lên hàng" at bounding box center [511, 187] width 29 height 11
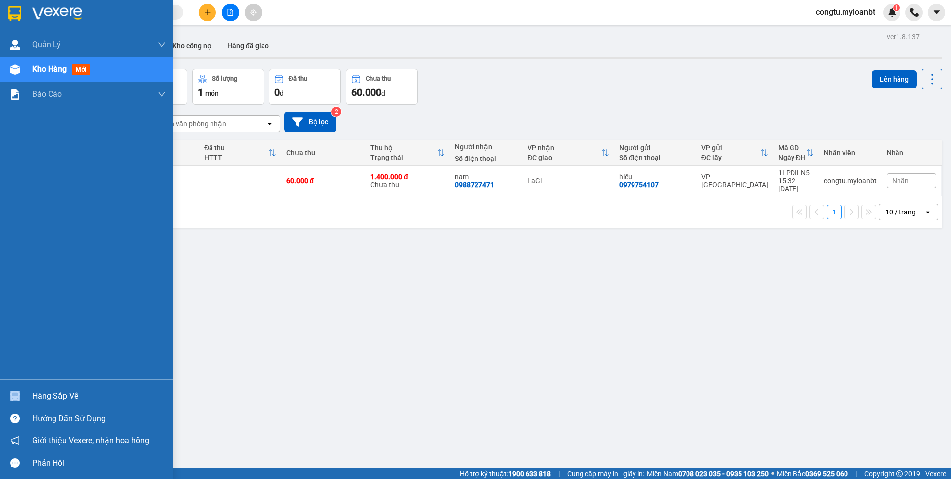
click at [56, 389] on div "Hàng sắp về" at bounding box center [86, 396] width 173 height 22
